Goal: Information Seeking & Learning: Check status

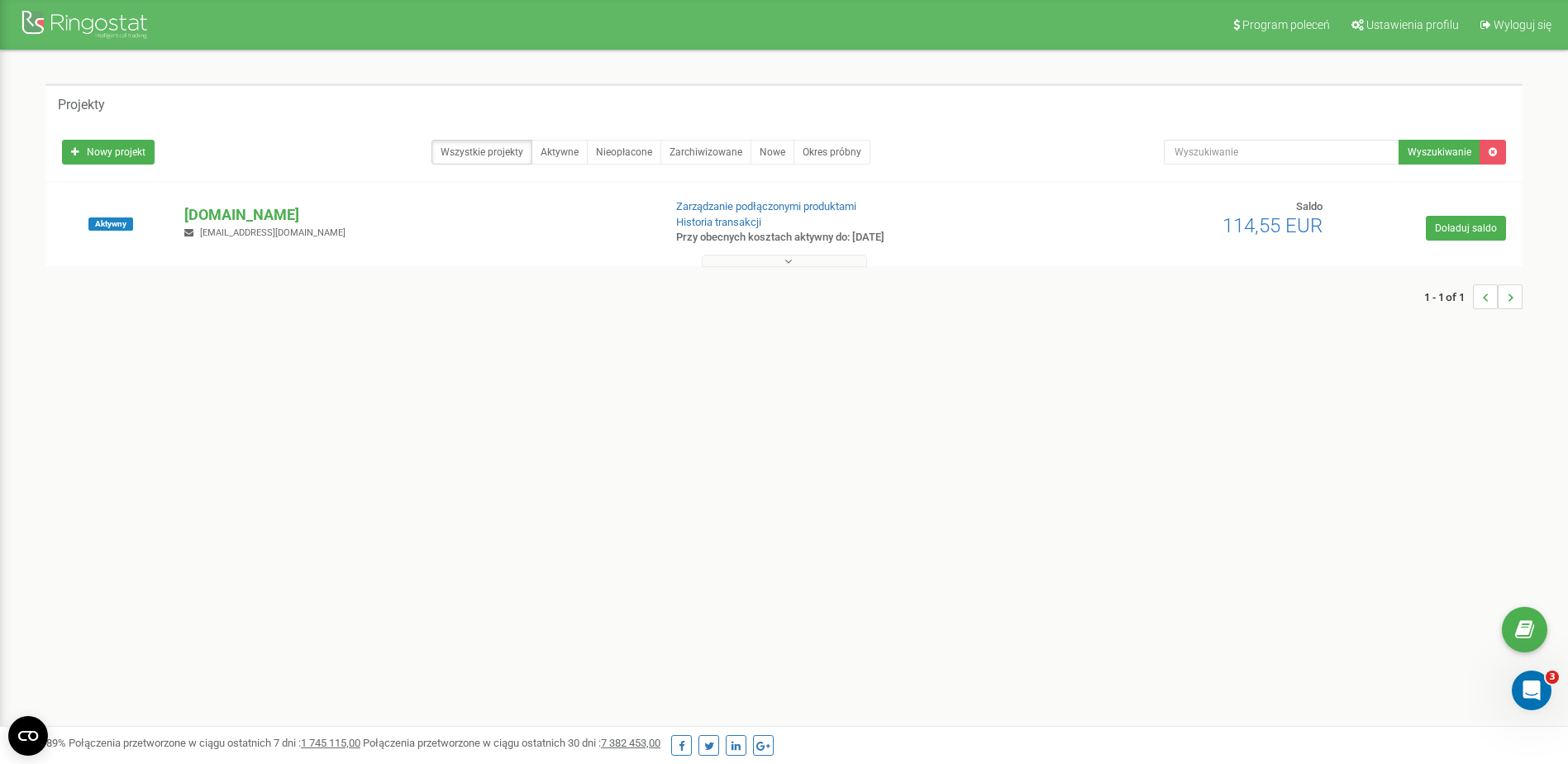
click at [775, 262] on button at bounding box center [784, 260] width 165 height 13
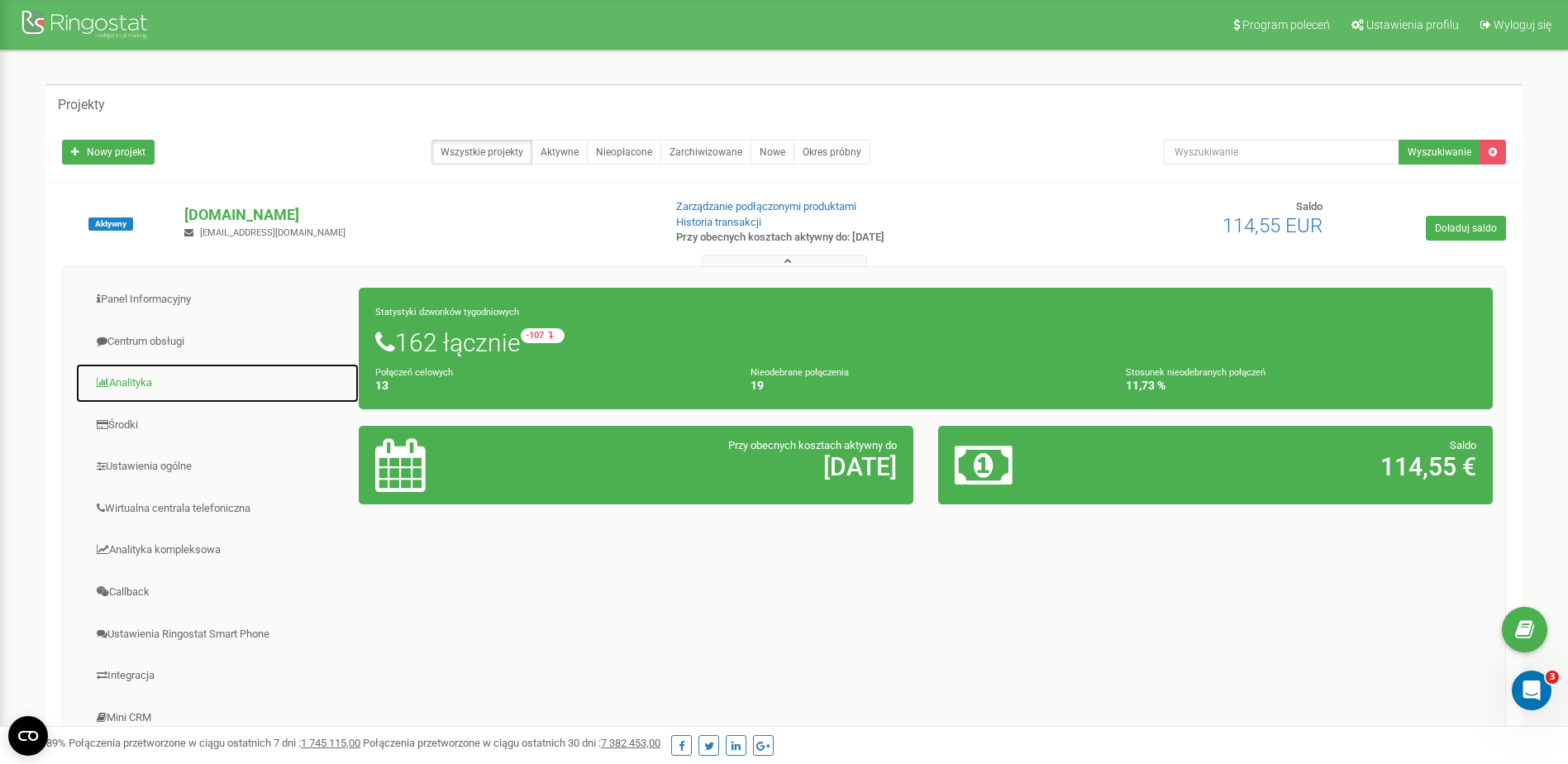
click at [162, 377] on link "Analityka" at bounding box center [217, 382] width 285 height 40
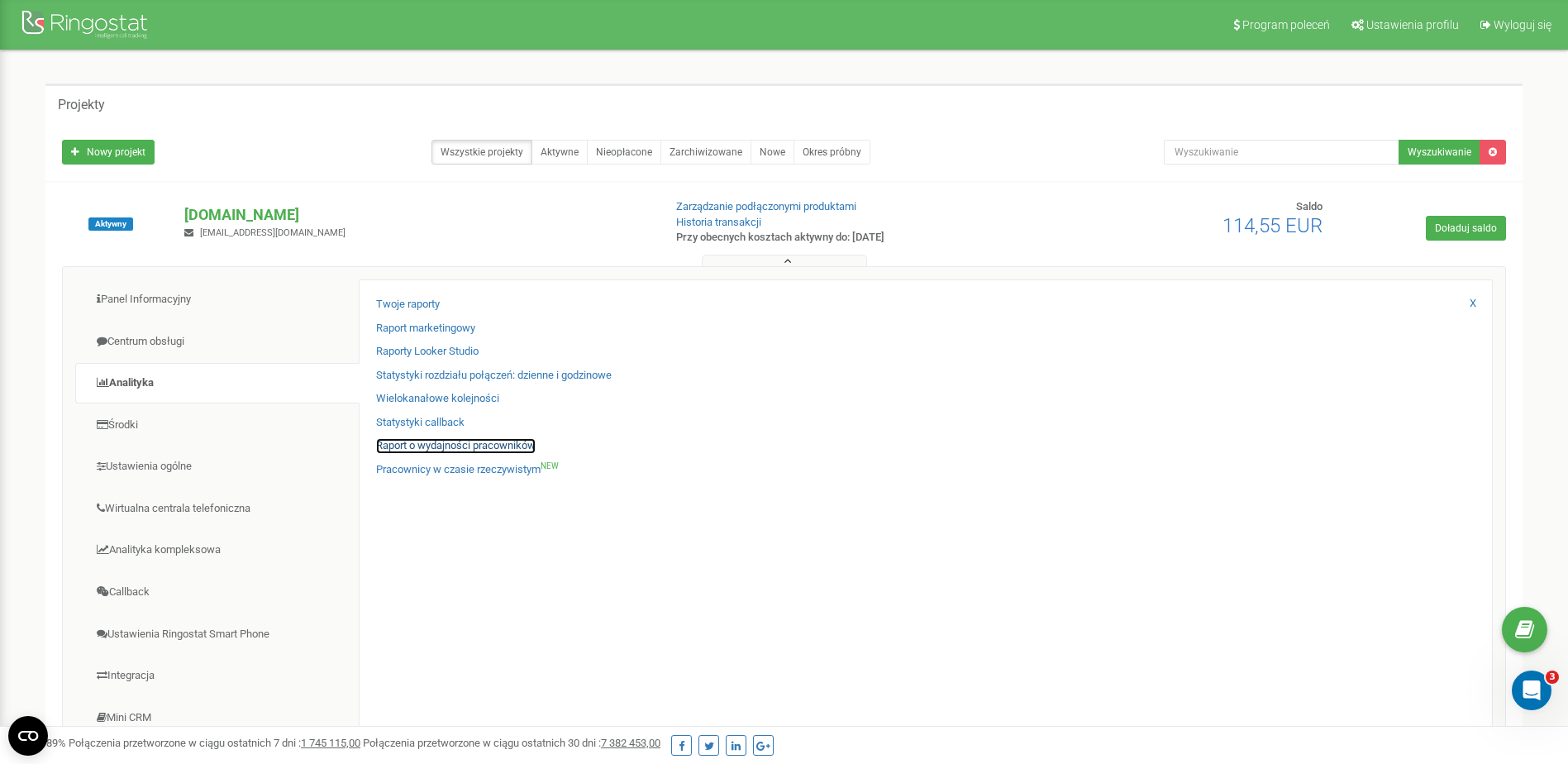
click at [436, 441] on link "Raport o wydajności pracowników" at bounding box center [455, 446] width 159 height 16
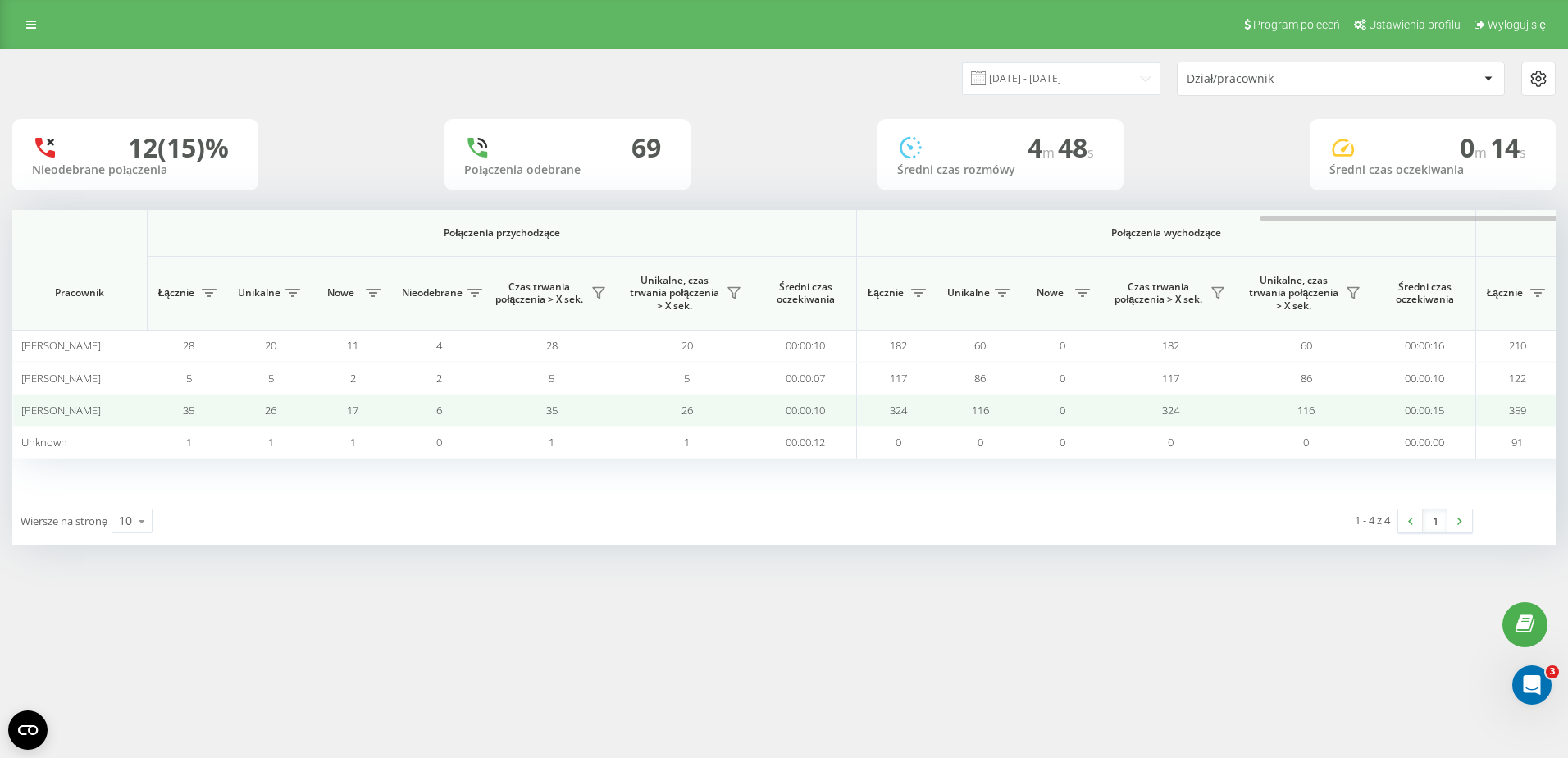
scroll to position [0, 744]
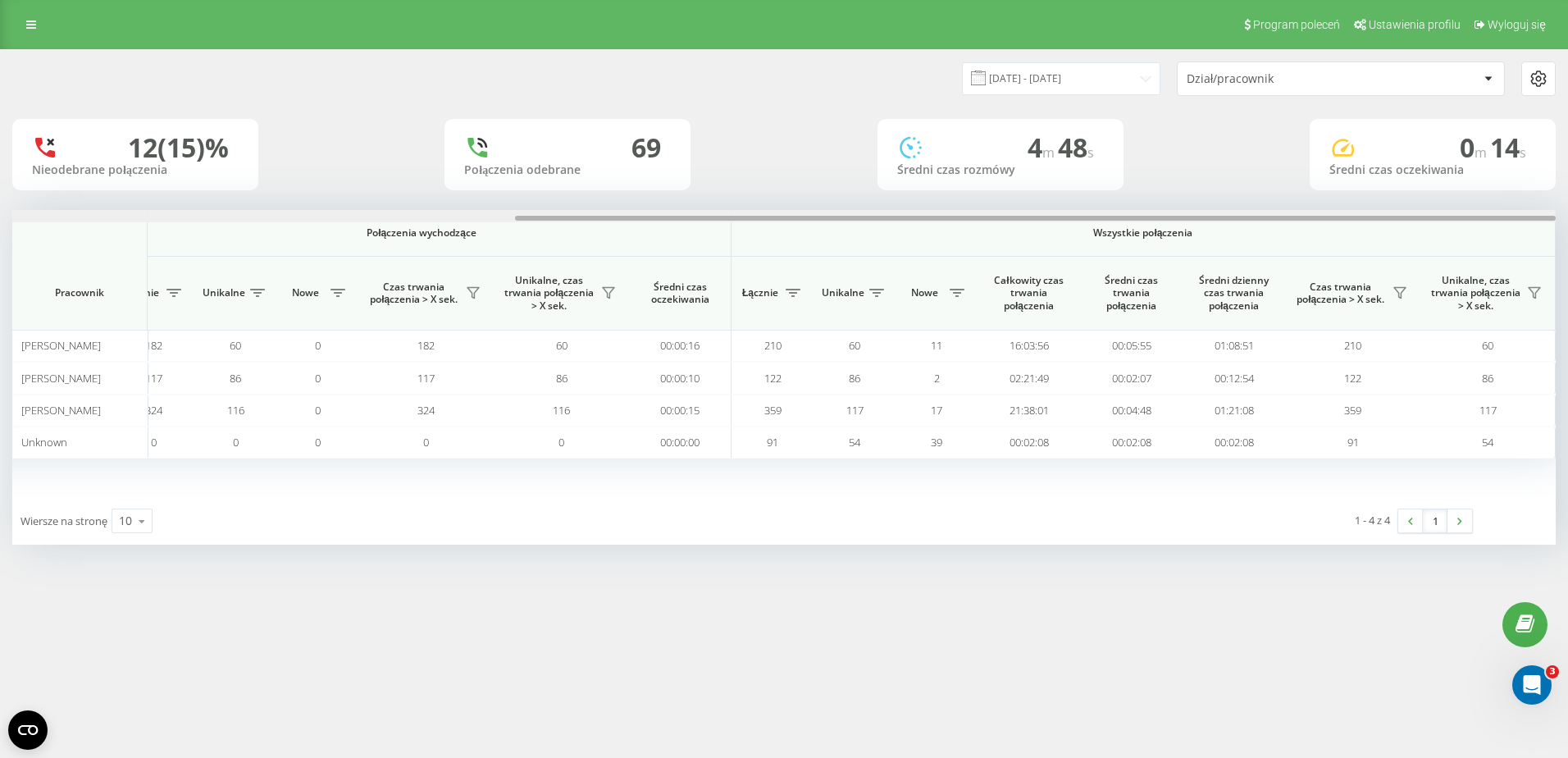
drag, startPoint x: 850, startPoint y: 223, endPoint x: 1209, endPoint y: 209, distance: 359.3
click at [1209, 209] on div "01.09.2025 - 22.09.2025 Dział/pracownik 12 (15)% Nieodebrane połączenia 69 Połą…" at bounding box center [784, 298] width 1543 height 495
drag, startPoint x: 1002, startPoint y: 442, endPoint x: 1318, endPoint y: 643, distance: 374.5
click at [1318, 643] on div "Program poleceń Ustawienia profilu Wyloguj się 01.09.2025 - 22.09.2025 Dział/pr…" at bounding box center [784, 379] width 1568 height 758
drag, startPoint x: 1318, startPoint y: 643, endPoint x: 1307, endPoint y: 661, distance: 21.1
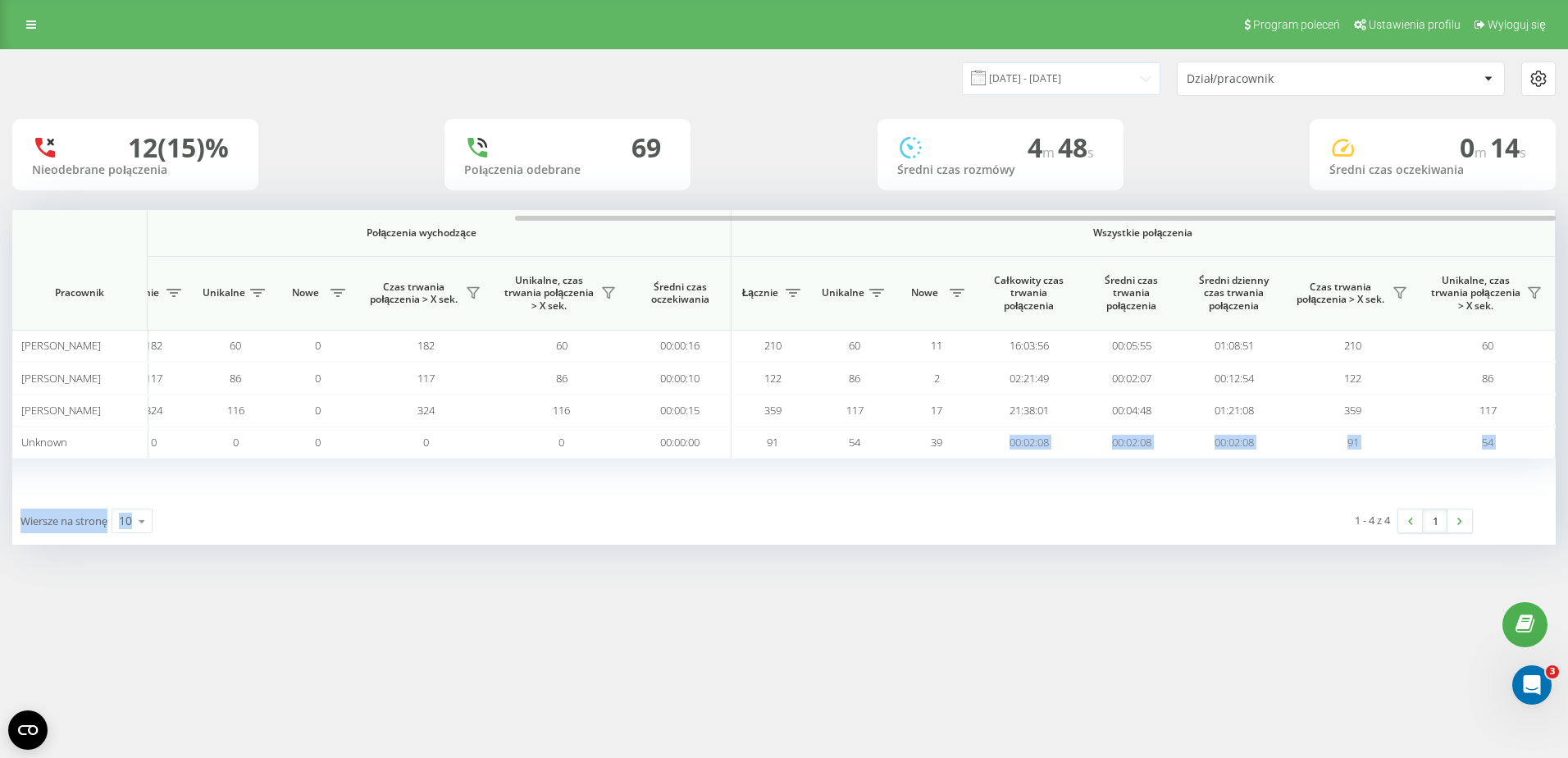
click at [1307, 661] on div "Program poleceń Ustawienia profilu Wyloguj się 01.09.2025 - 22.09.2025 Dział/pr…" at bounding box center [784, 379] width 1568 height 758
click at [818, 564] on div "01.09.2025 - 22.09.2025 Dział/pracownik 12 (15)% Nieodebrane połączenia 69 Połą…" at bounding box center [784, 313] width 1568 height 528
